Goal: Use online tool/utility

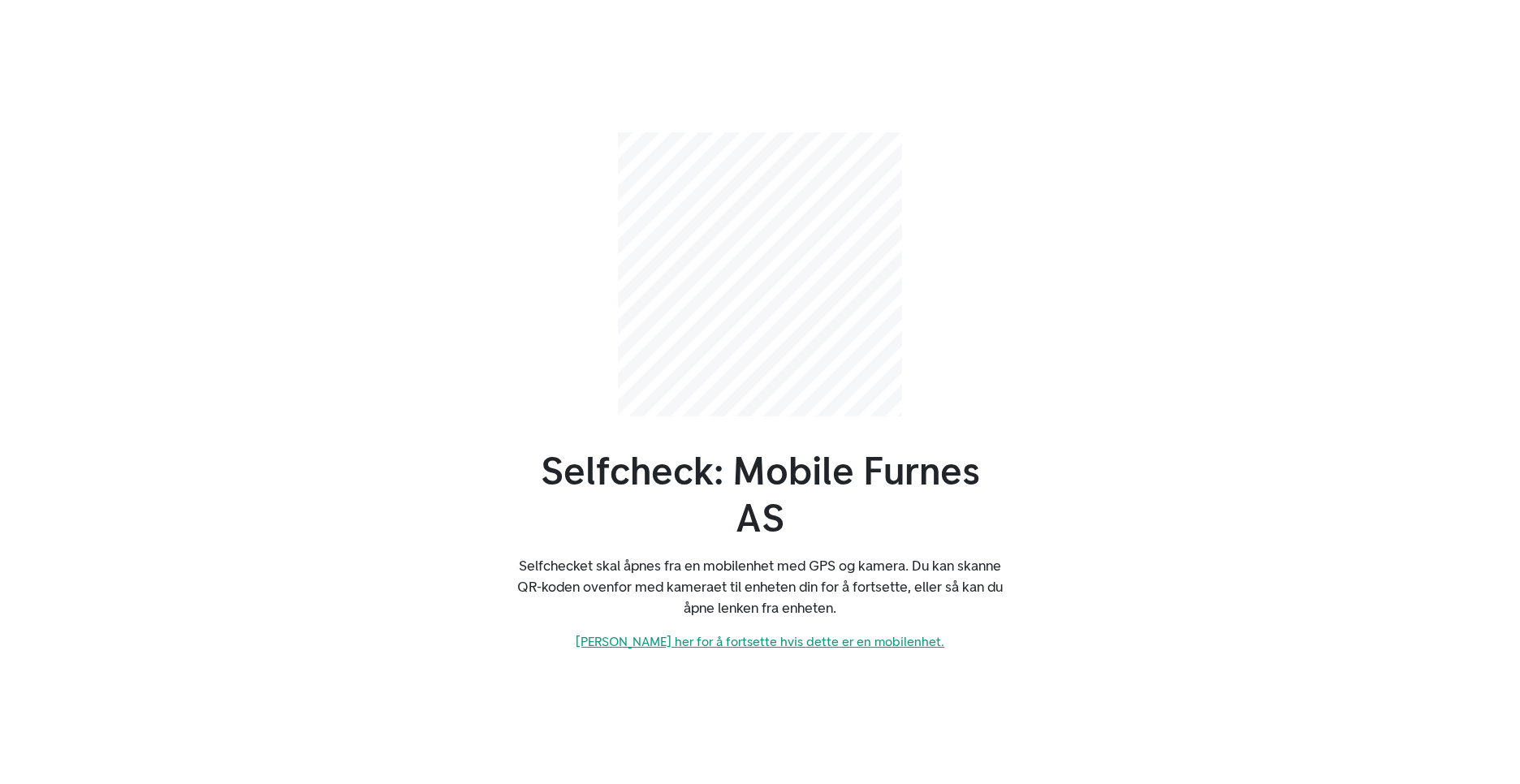
click at [704, 644] on link "[PERSON_NAME] her for å fortsette hvis dette er en mobilenhet." at bounding box center [760, 642] width 368 height 16
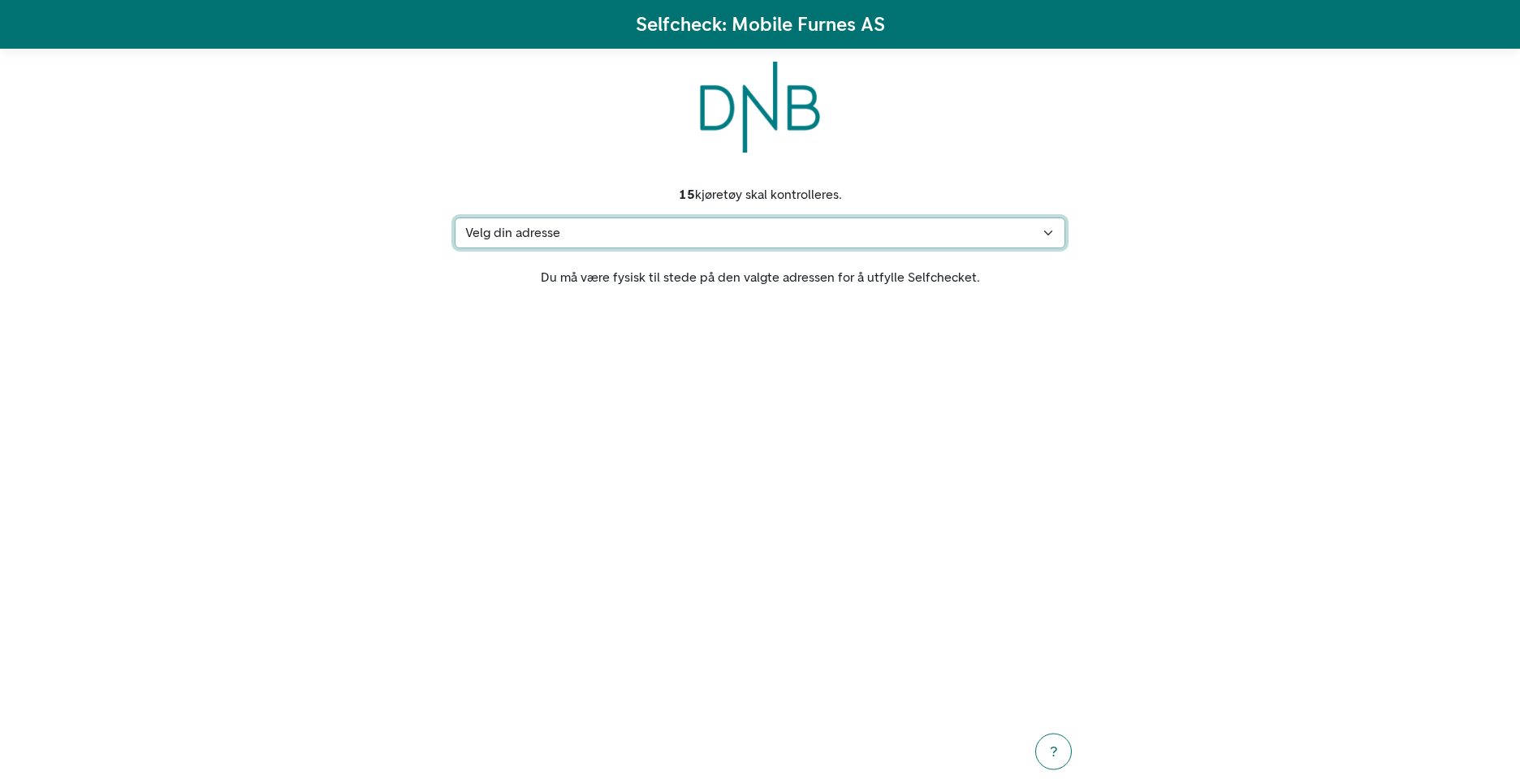
click at [720, 226] on select "Velg din adresse [STREET_ADDRESS] [STREET_ADDRESS] Hamar Min adresse mangler" at bounding box center [760, 233] width 611 height 31
select select "7257"
click at [455, 218] on select "Velg din adresse [STREET_ADDRESS] [STREET_ADDRESS] Hamar Min adresse mangler" at bounding box center [760, 233] width 611 height 31
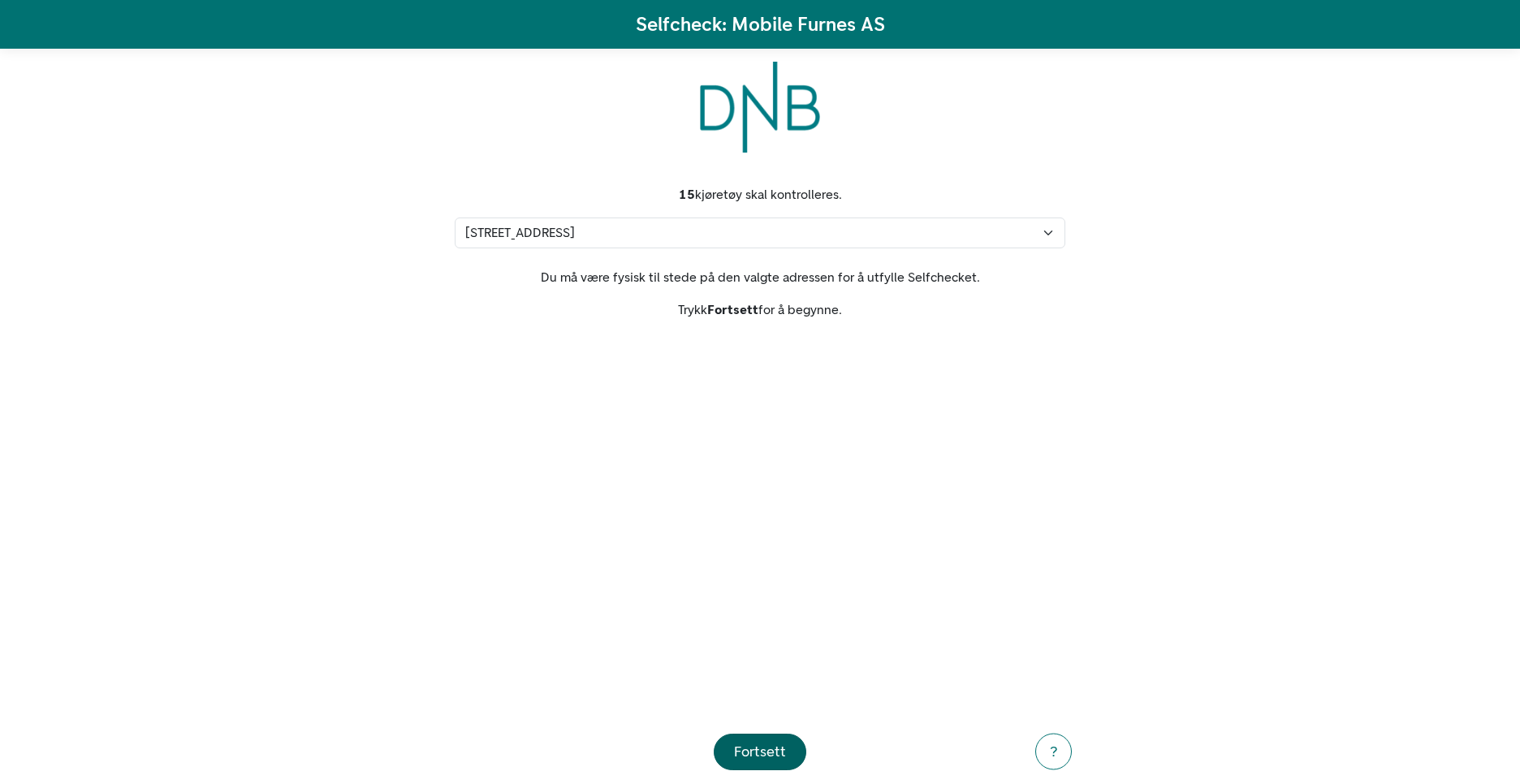
click at [783, 754] on div "Fortsett" at bounding box center [760, 752] width 52 height 22
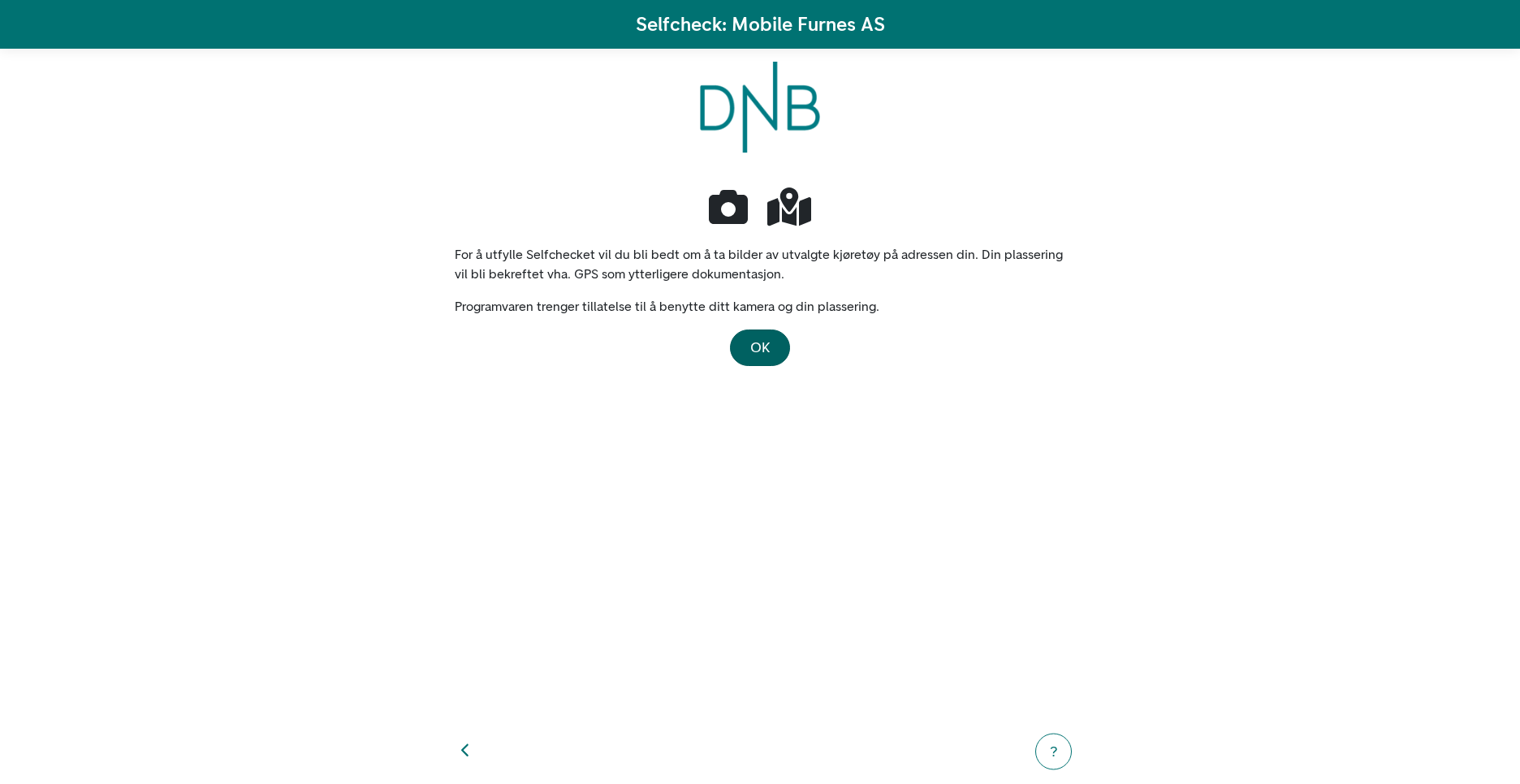
click at [765, 354] on span "OK" at bounding box center [760, 347] width 19 height 17
click at [450, 751] on button "button" at bounding box center [466, 752] width 35 height 35
select select "7257"
